Goal: Find specific page/section: Locate item on page

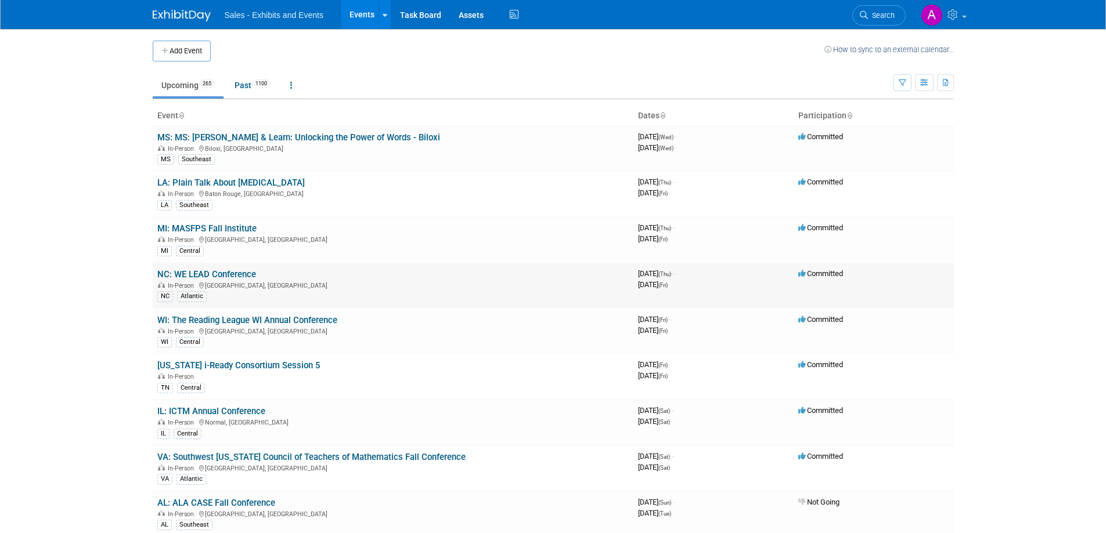
click at [912, 286] on td "Committed" at bounding box center [873, 286] width 160 height 46
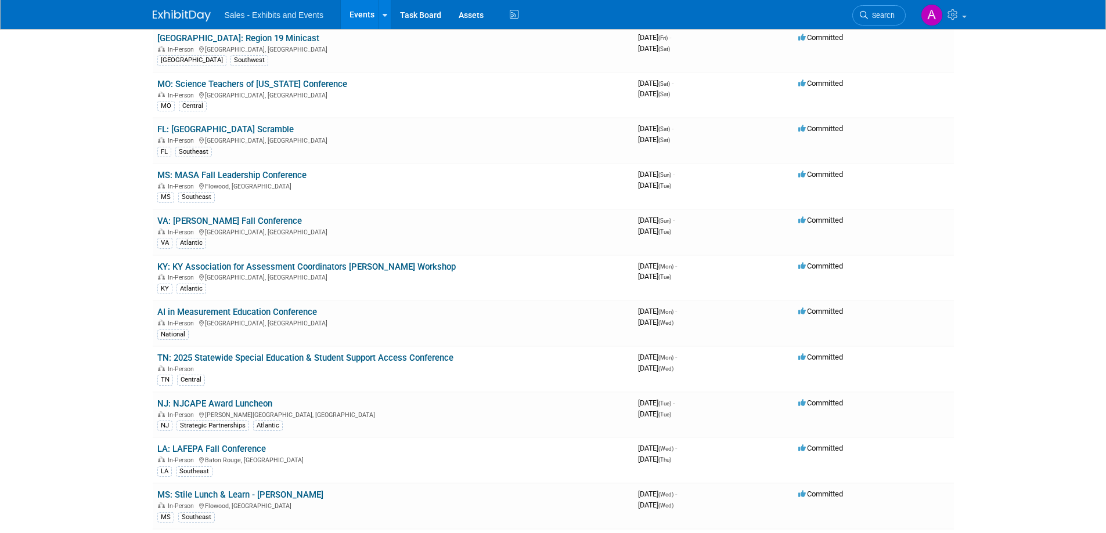
scroll to position [4306, 0]
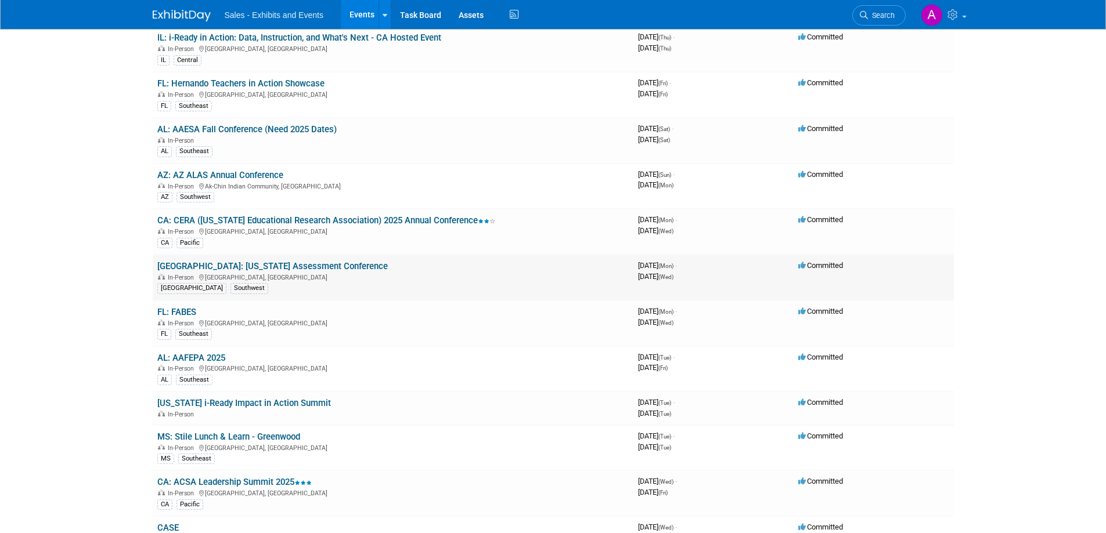
click at [286, 266] on link "[GEOGRAPHIC_DATA]: [US_STATE] Assessment Conference" at bounding box center [272, 266] width 230 height 10
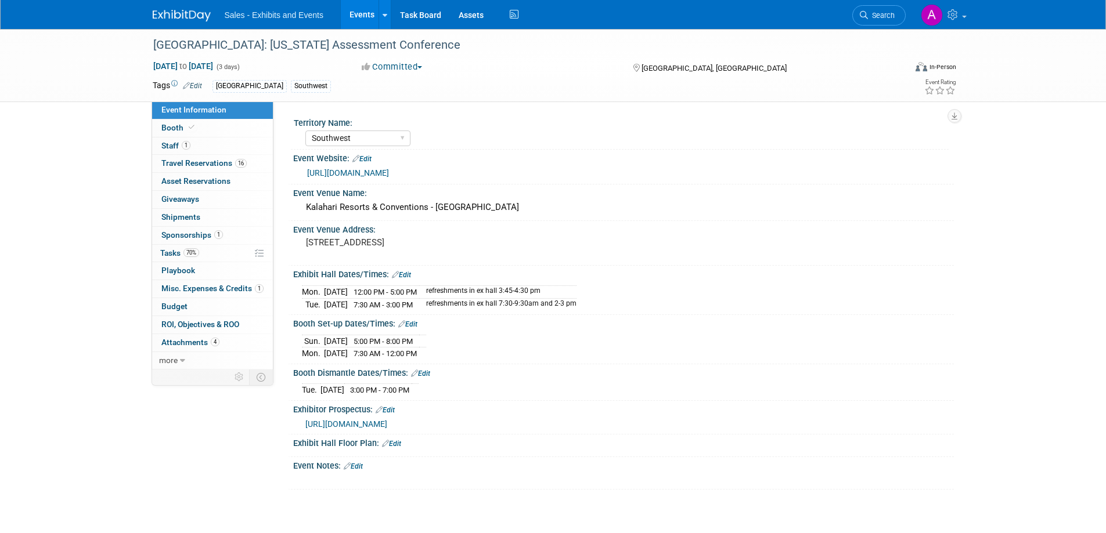
select select "Southwest"
click at [594, 511] on div "TX: Texas Assessment Conference Nov 3, 2025 to Nov 5, 2025 (3 days) Nov 3, 2025…" at bounding box center [553, 271] width 1106 height 484
drag, startPoint x: 497, startPoint y: 208, endPoint x: 299, endPoint y: 211, distance: 197.9
click at [299, 211] on div "Kalahari Resorts & Conventions - Round Rock" at bounding box center [623, 208] width 661 height 19
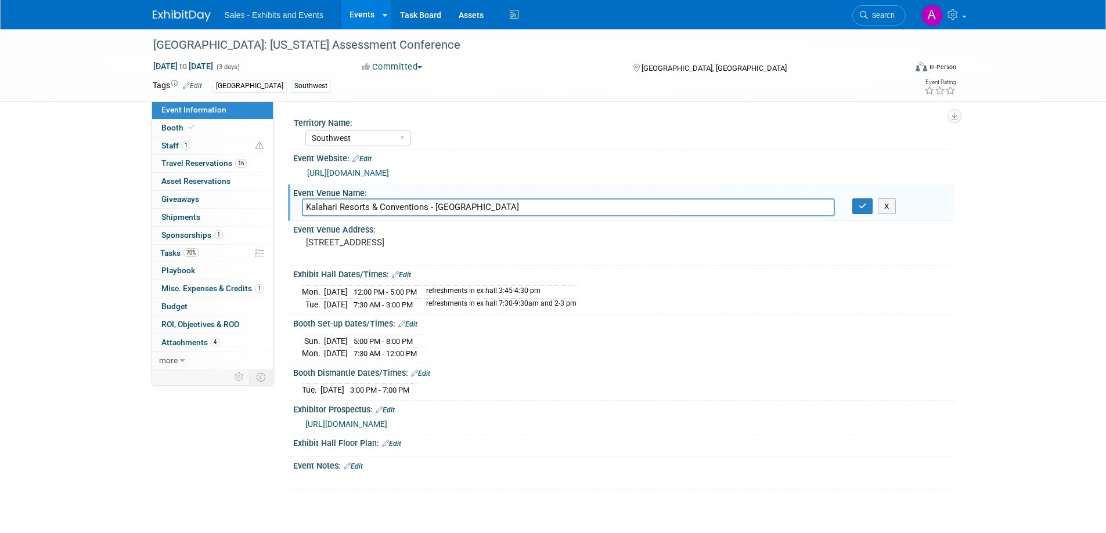
copy div "Kalahari Resorts & Conventions - Round Rock"
click at [424, 209] on input "Kalahari Resorts & Conventions - Round Rock" at bounding box center [568, 208] width 533 height 18
click at [209, 484] on div "Event Information Event Info Booth Booth 1 Staff 1 Staff 16 Travel Reservations…" at bounding box center [553, 259] width 818 height 461
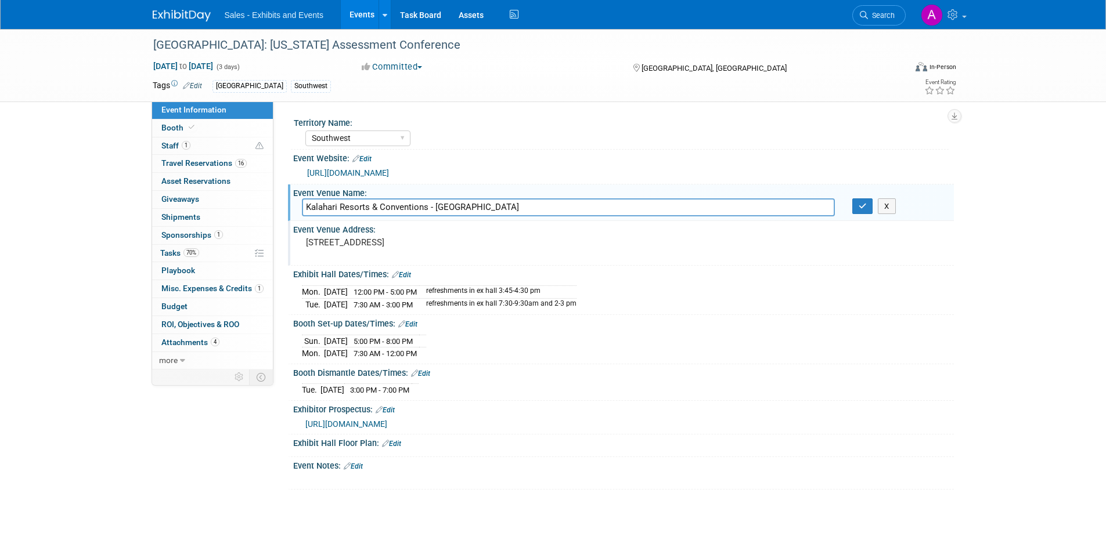
click at [455, 248] on div "3001 Kalahari Blvd, Round Rock, TX 78665" at bounding box center [431, 247] width 258 height 27
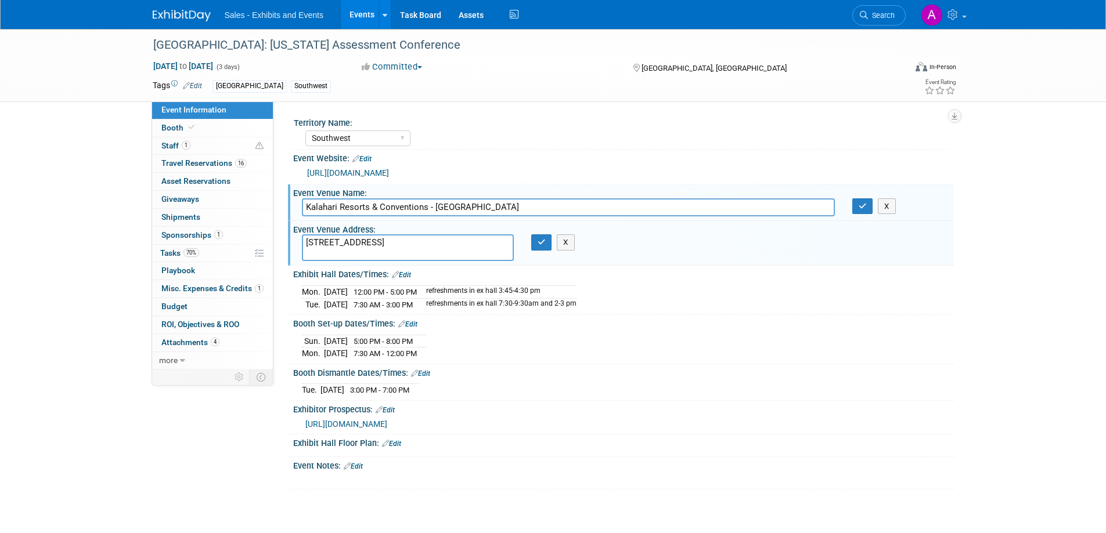
click at [455, 248] on textarea "3001 Kalahari Blvd, Round Rock, TX 78665" at bounding box center [408, 247] width 212 height 27
